Goal: Task Accomplishment & Management: Complete application form

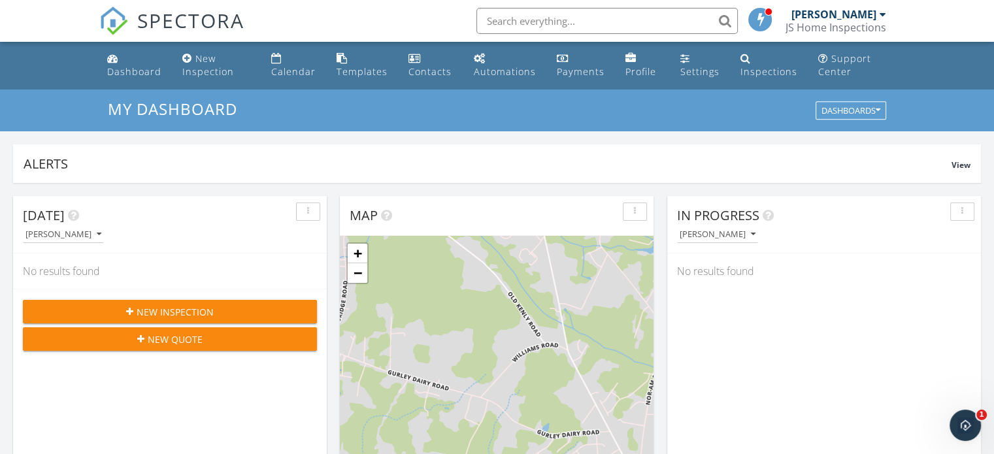
click at [178, 323] on div "New Inspection New Quote" at bounding box center [170, 325] width 314 height 73
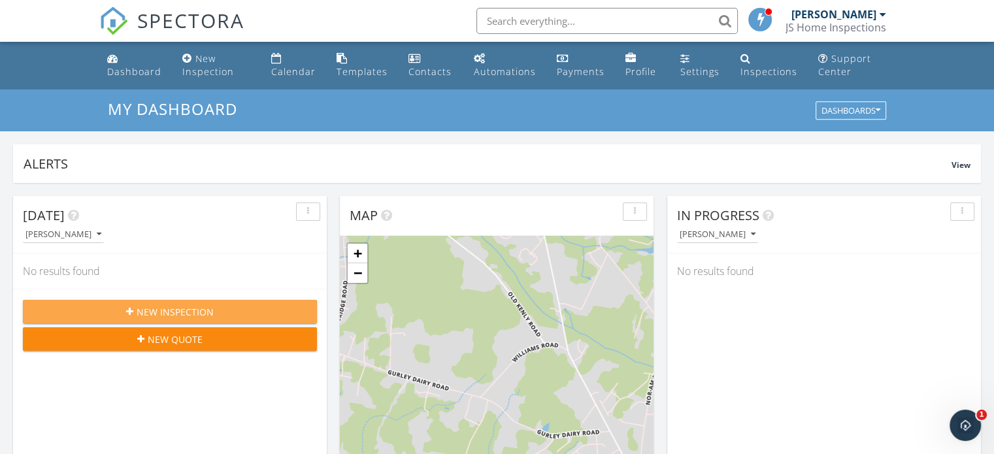
click at [176, 310] on span "New Inspection" at bounding box center [175, 312] width 77 height 14
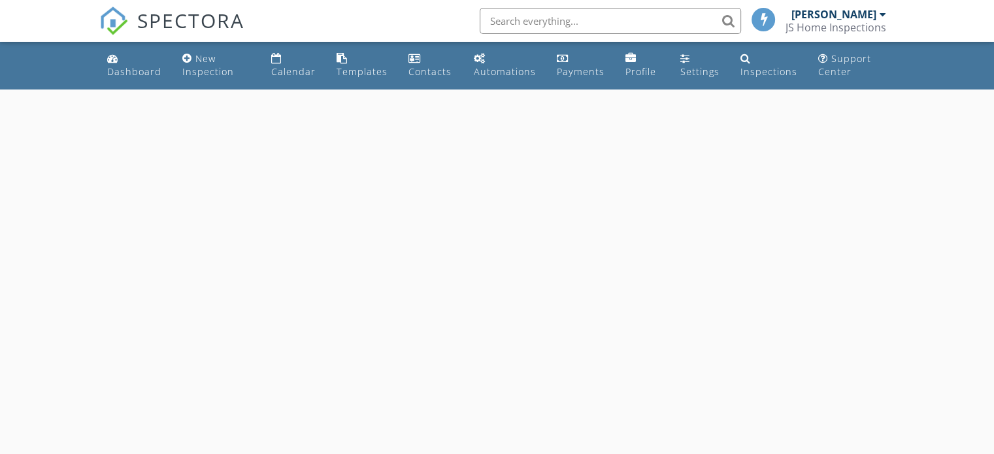
select select "8"
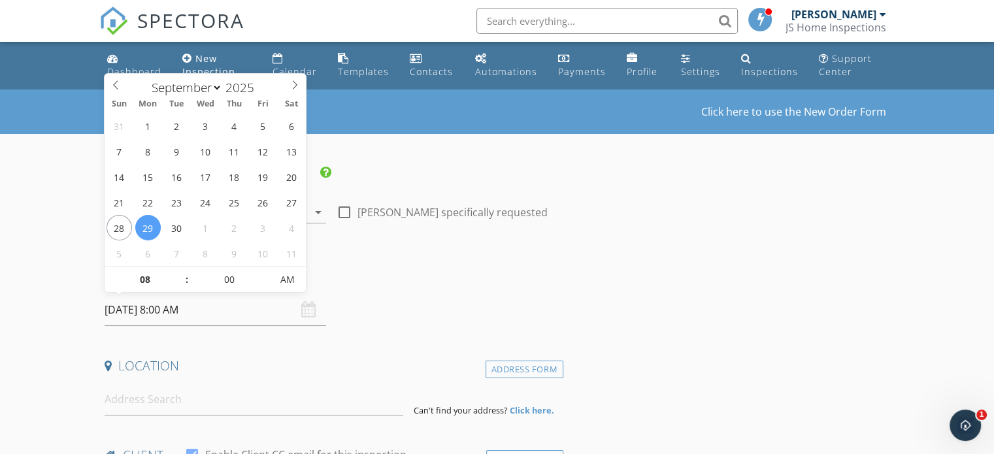
click at [196, 313] on input "09/29/2025 8:00 AM" at bounding box center [215, 310] width 221 height 32
type input "09"
type input "09/29/2025 9:00 AM"
click at [180, 271] on span at bounding box center [180, 273] width 9 height 13
type input "10"
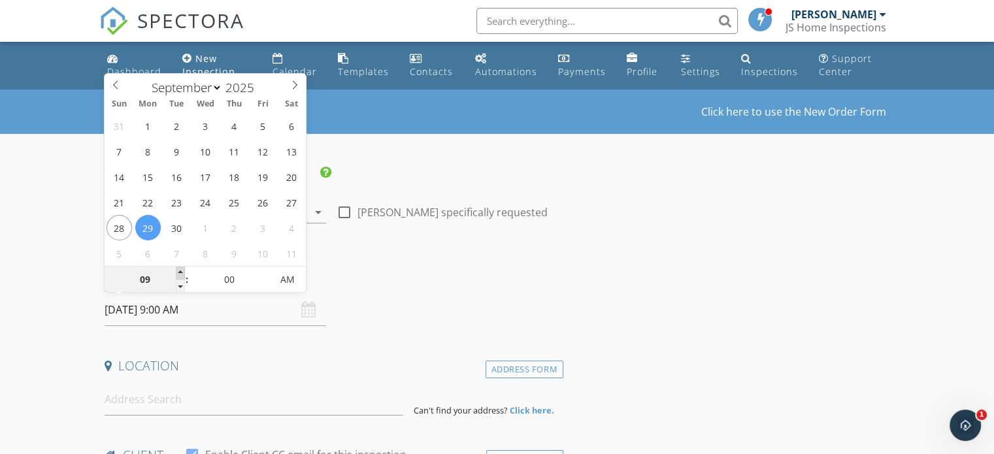
type input "09/29/2025 10:00 AM"
click at [180, 271] on span at bounding box center [180, 273] width 9 height 13
type input "11"
type input "09/29/2025 11:00 AM"
click at [180, 271] on span at bounding box center [180, 273] width 9 height 13
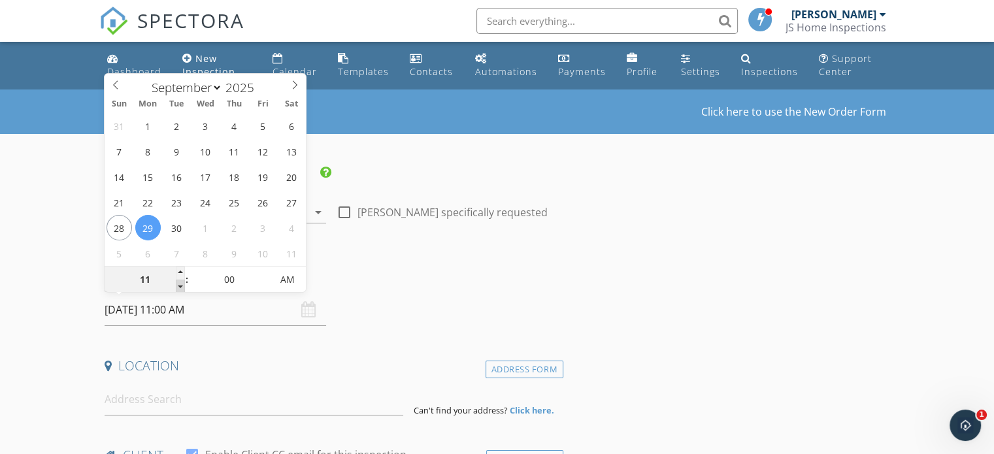
type input "10"
type input "09/29/2025 10:00 AM"
click at [180, 287] on span at bounding box center [180, 286] width 9 height 13
type input "05"
type input "09/29/2025 10:05 AM"
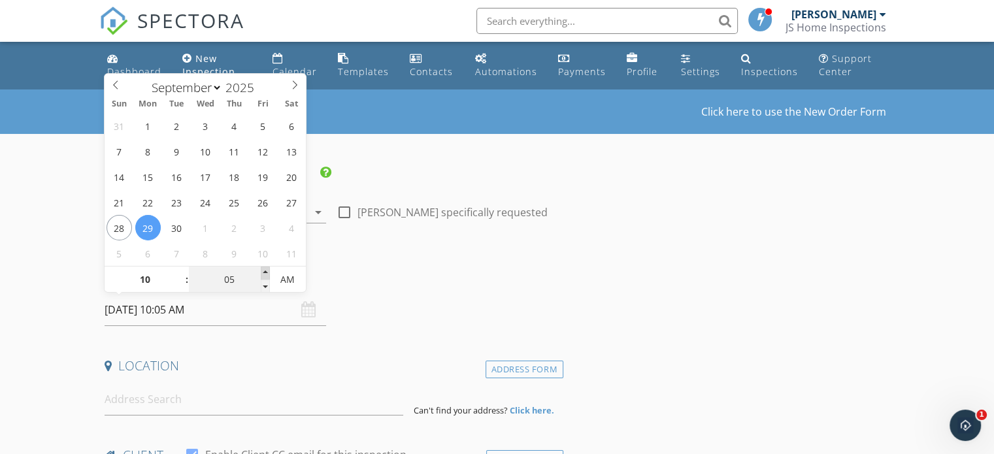
click at [263, 271] on span at bounding box center [265, 273] width 9 height 13
type input "10"
type input "09/29/2025 10:10 AM"
click at [263, 271] on span at bounding box center [265, 273] width 9 height 13
type input "15"
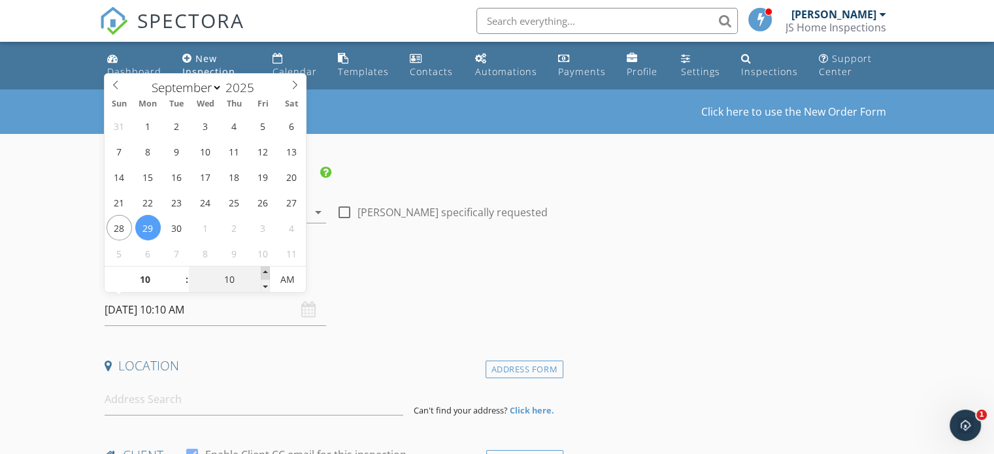
type input "09/29/2025 10:15 AM"
click at [263, 271] on span at bounding box center [265, 273] width 9 height 13
type input "20"
type input "09/29/2025 10:20 AM"
click at [263, 271] on span at bounding box center [265, 273] width 9 height 13
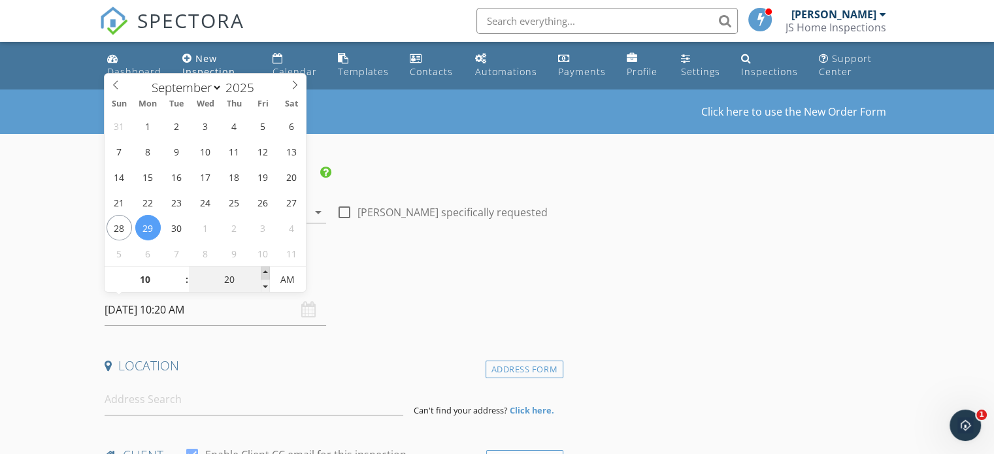
type input "25"
type input "09/29/2025 10:25 AM"
click at [263, 271] on span at bounding box center [265, 273] width 9 height 13
type input "30"
type input "[DATE] 10:30 AM"
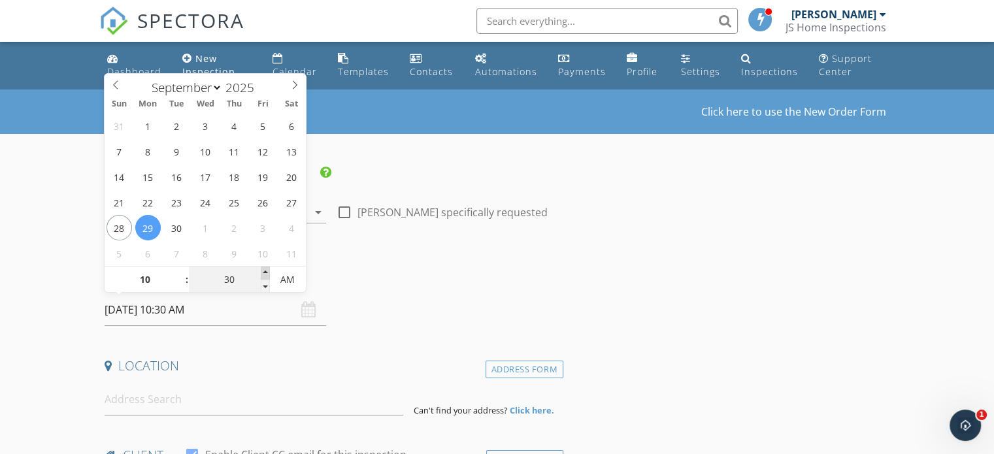
click at [263, 271] on span at bounding box center [265, 273] width 9 height 13
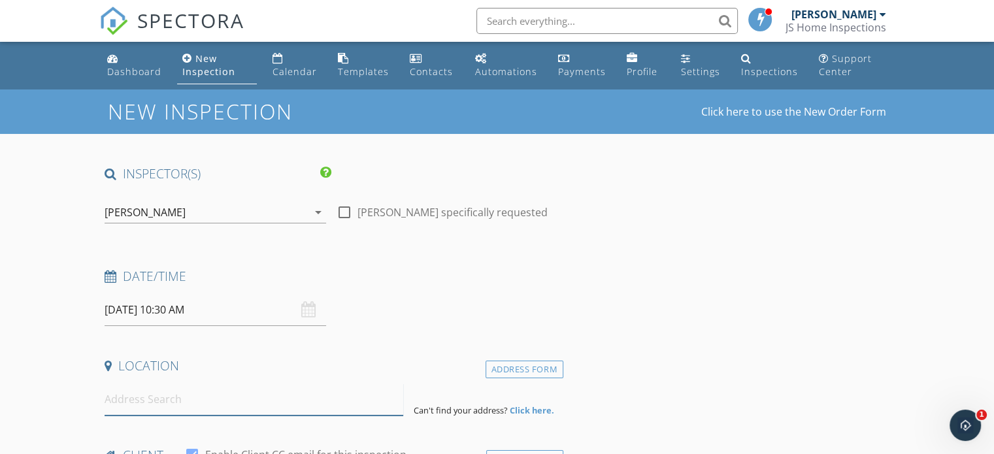
click at [191, 401] on input at bounding box center [254, 400] width 299 height 32
type input "116 Twin Oaks Pl, Goldsboro, NC, USA"
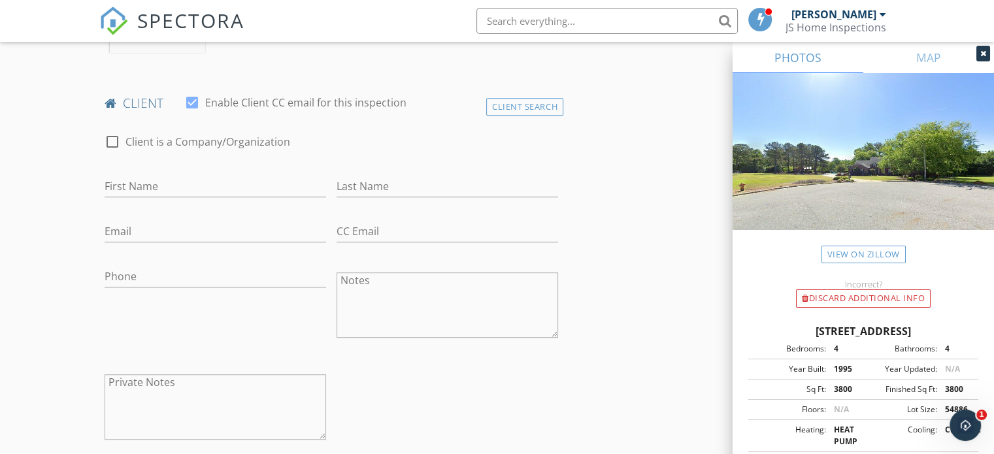
scroll to position [625, 0]
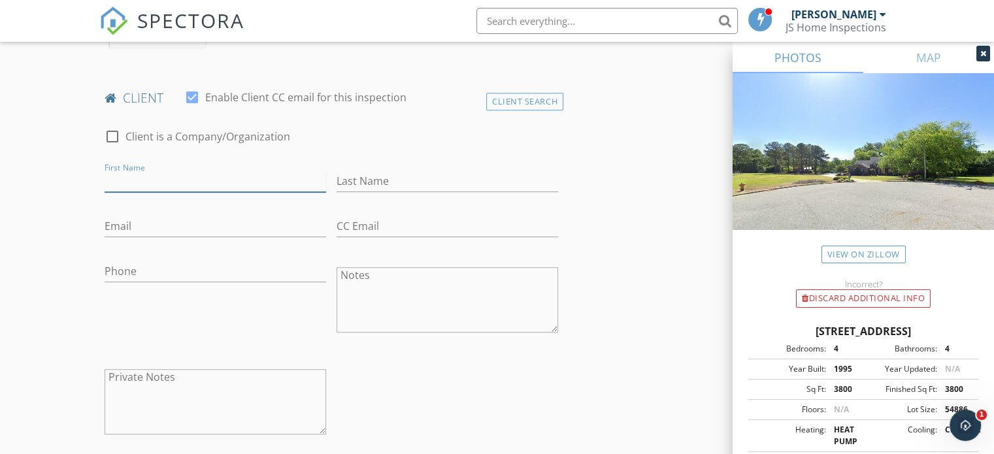
click at [150, 185] on input "First Name" at bounding box center [215, 182] width 221 height 22
type input "[PERSON_NAME]"
click at [118, 232] on input "Email" at bounding box center [215, 227] width 221 height 22
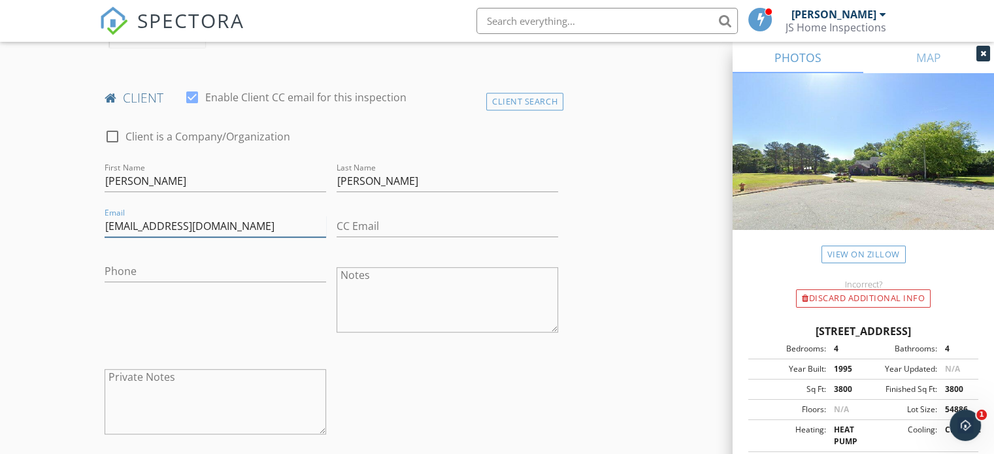
type input "[EMAIL_ADDRESS][DOMAIN_NAME]"
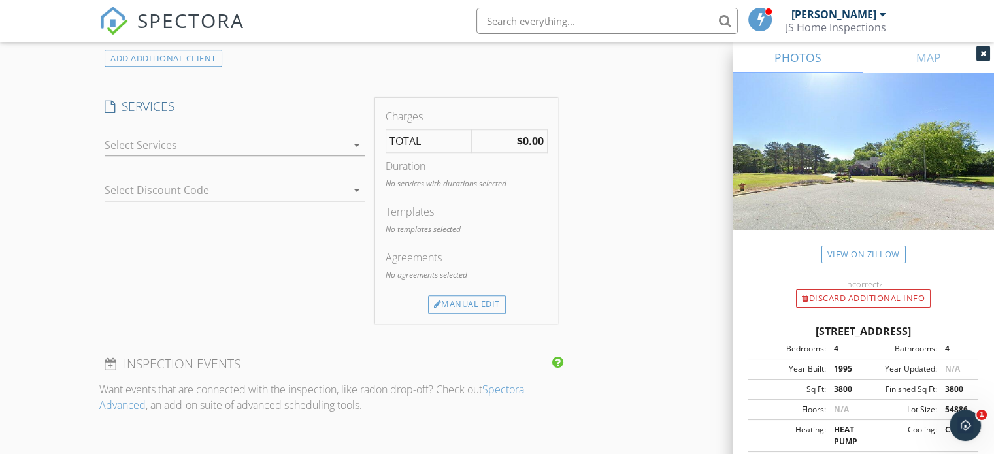
scroll to position [1027, 0]
click at [358, 145] on icon "arrow_drop_down" at bounding box center [357, 148] width 16 height 16
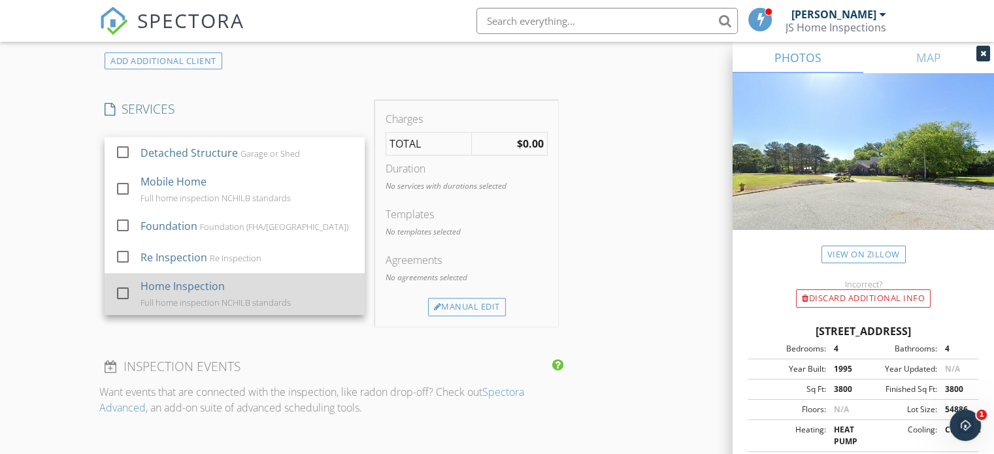
click at [157, 289] on div "Home Inspection" at bounding box center [182, 286] width 84 height 16
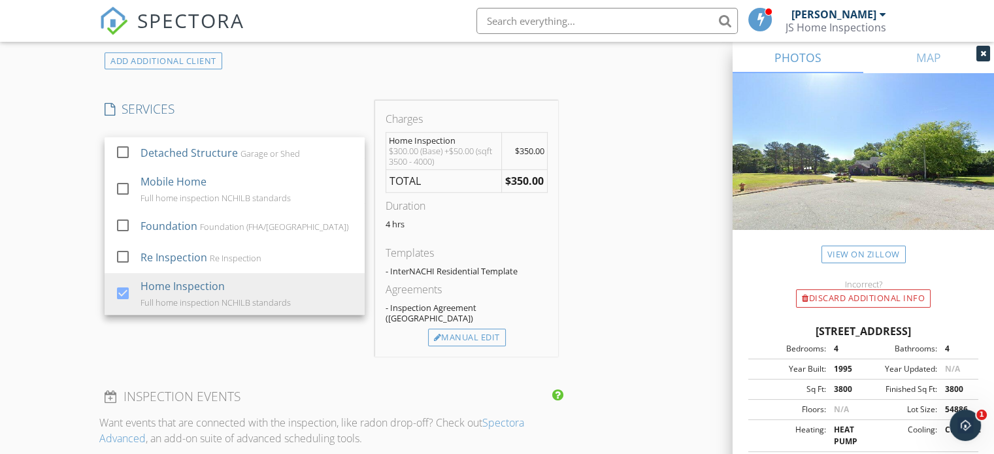
click at [635, 253] on div "INSPECTOR(S) check_box Jason Schmidt PRIMARY Jason Schmidt arrow_drop_down chec…" at bounding box center [496, 246] width 795 height 2217
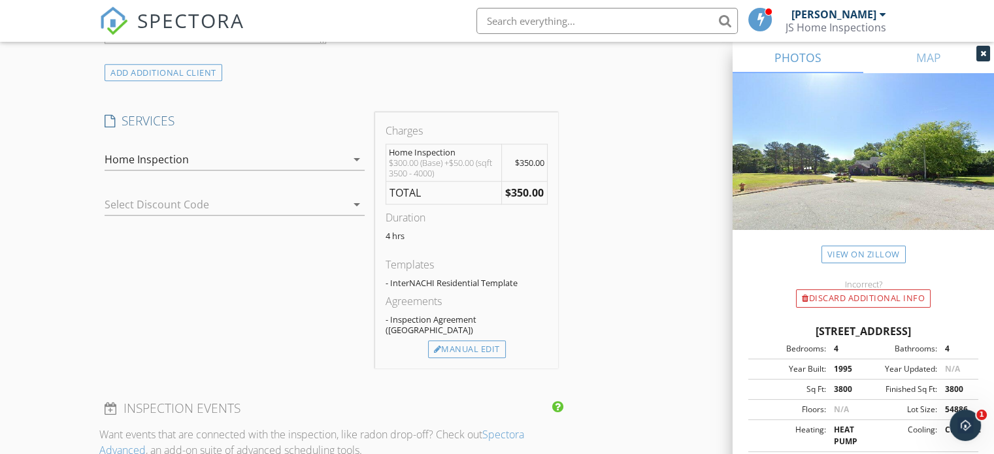
scroll to position [986, 0]
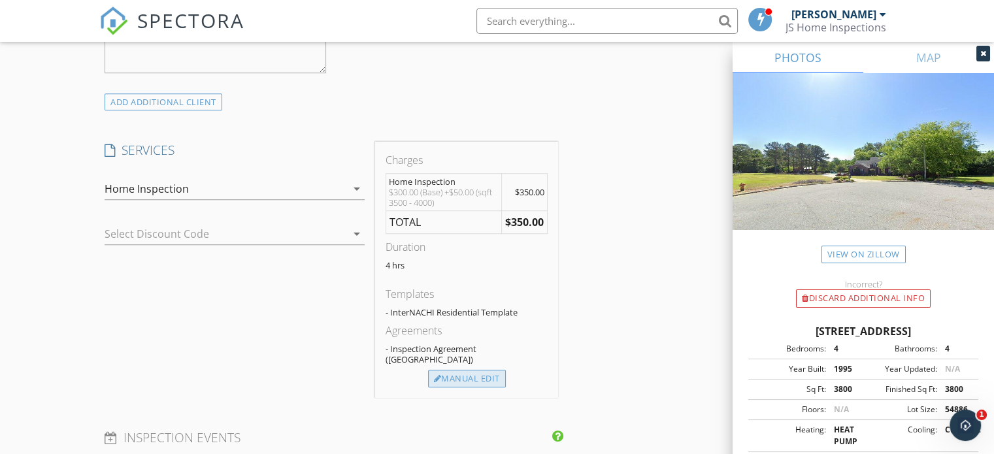
click at [463, 370] on div "Manual Edit" at bounding box center [467, 379] width 78 height 18
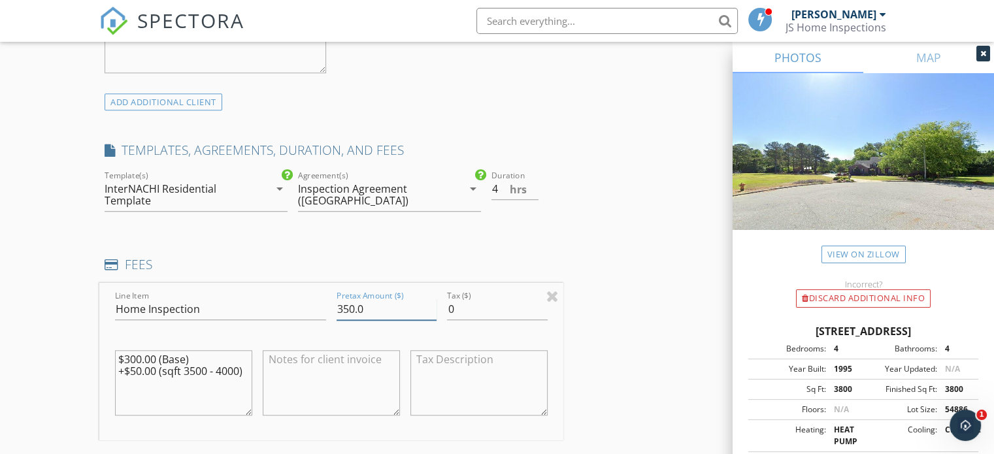
click at [353, 304] on input "350.0" at bounding box center [386, 310] width 100 height 22
type input "400.0"
click at [337, 241] on div "INSPECTOR(S) check_box Jason Schmidt PRIMARY Jason Schmidt arrow_drop_down chec…" at bounding box center [331, 311] width 464 height 2265
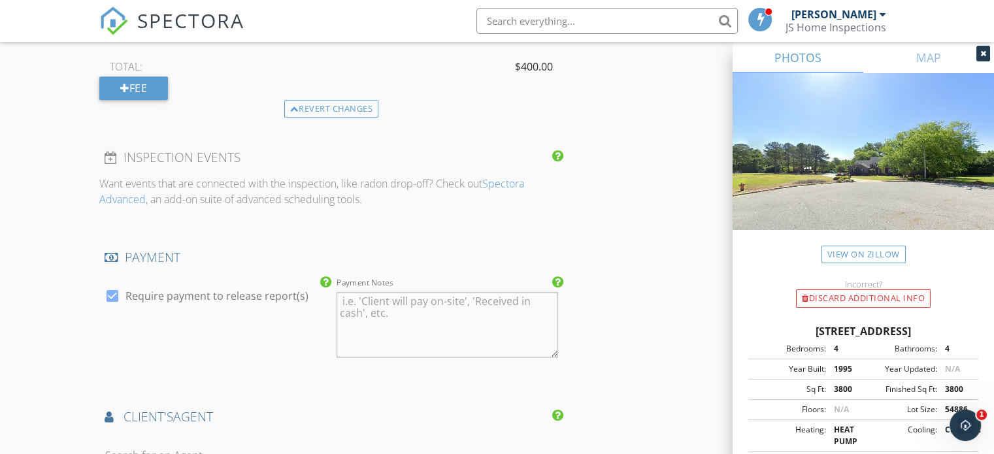
scroll to position [1388, 0]
click at [376, 307] on textarea "Payment Notes" at bounding box center [446, 327] width 221 height 65
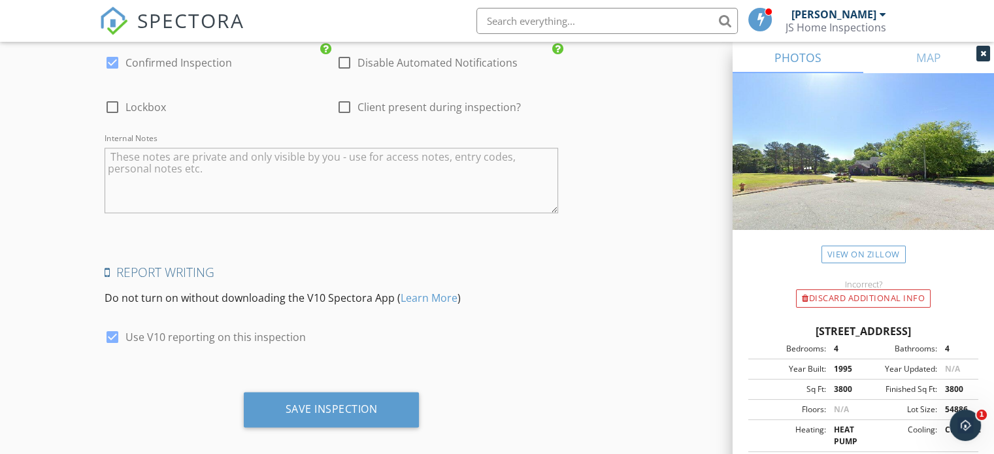
scroll to position [2080, 0]
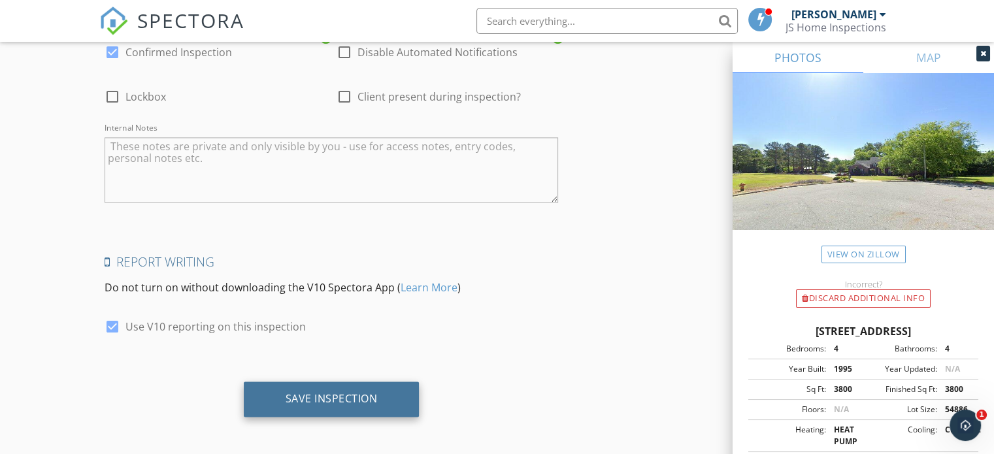
type textarea "Client will pay cash"
click at [345, 395] on div "Save Inspection" at bounding box center [332, 398] width 92 height 13
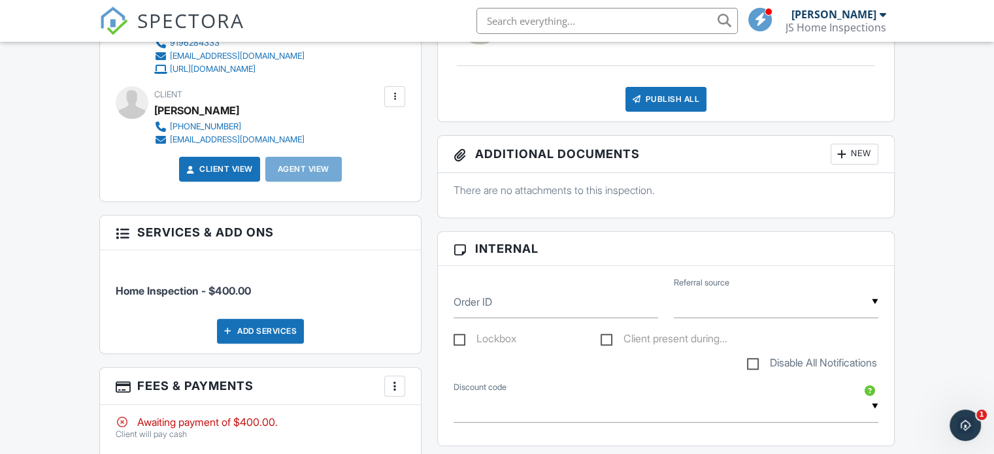
scroll to position [444, 0]
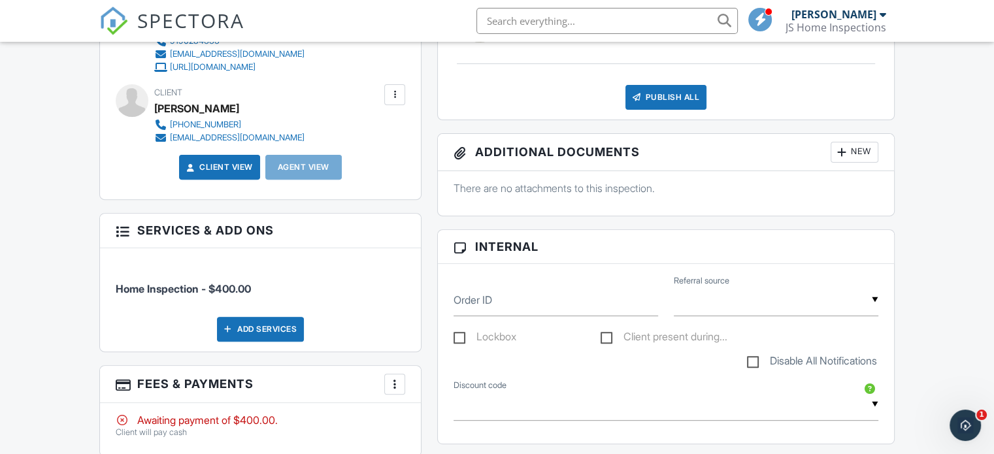
drag, startPoint x: 997, startPoint y: 39, endPoint x: 1000, endPoint y: 146, distance: 107.2
click at [993, 146] on html "SPECTORA Jason Schmidt JS Home Inspections Role: Inspector Change Role Dashboar…" at bounding box center [497, 440] width 994 height 1769
click at [395, 385] on div at bounding box center [394, 384] width 13 height 13
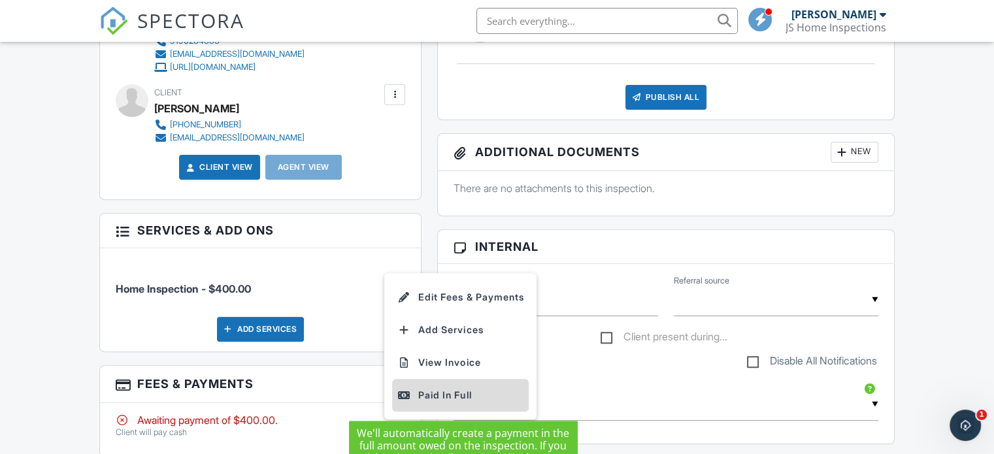
click at [430, 394] on div "Paid In Full" at bounding box center [460, 395] width 126 height 16
